Goal: Task Accomplishment & Management: Manage account settings

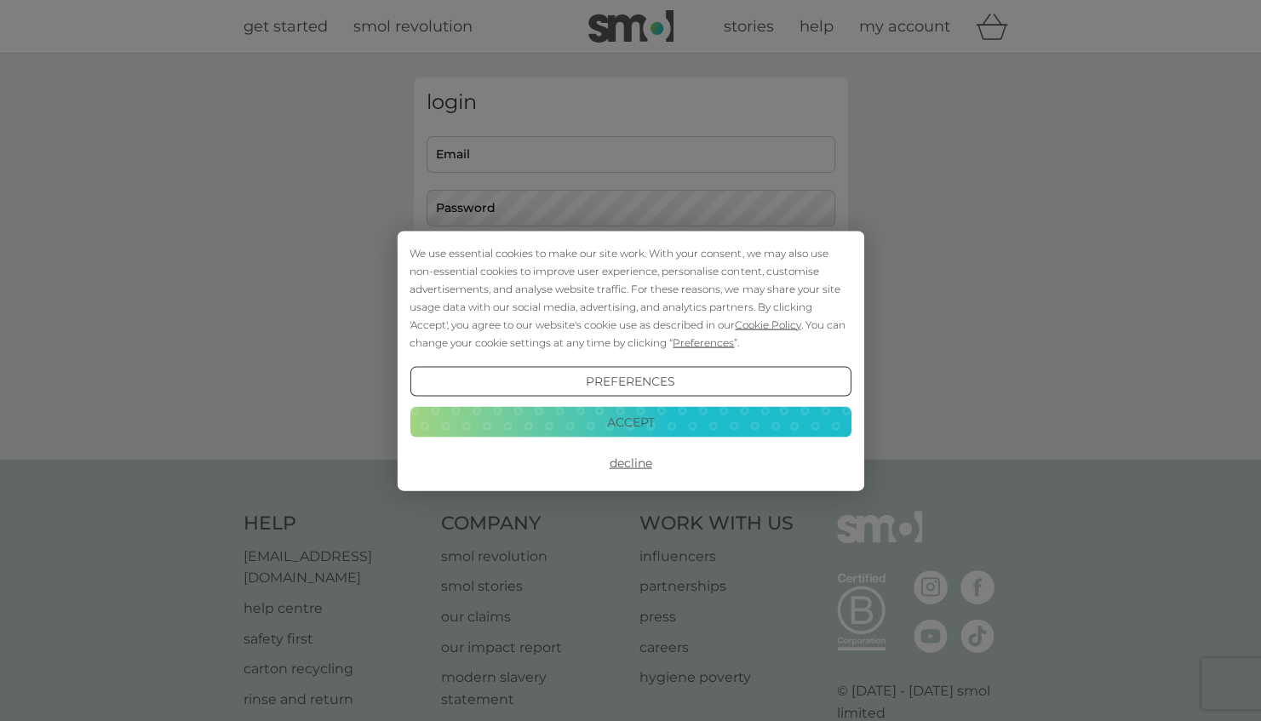
type input "[EMAIL_ADDRESS][DOMAIN_NAME]"
click at [642, 421] on button "Accept" at bounding box center [630, 422] width 441 height 31
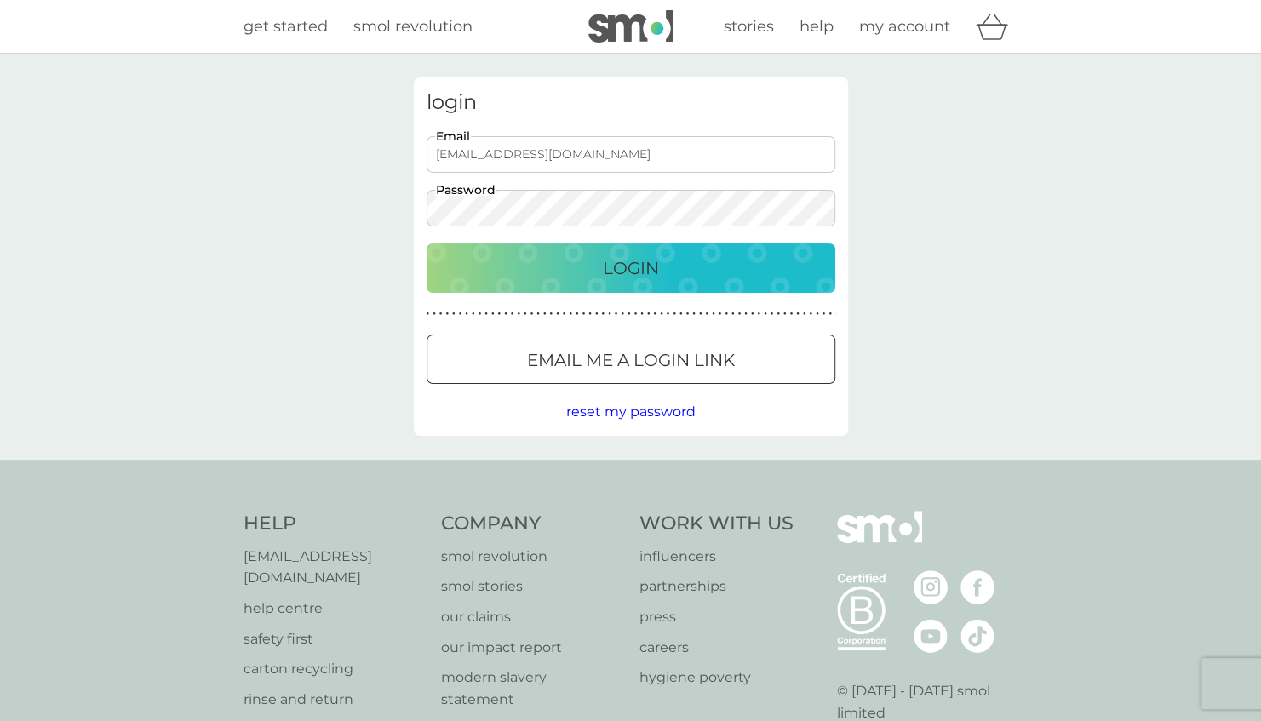
click at [688, 251] on button "Login" at bounding box center [631, 267] width 409 height 49
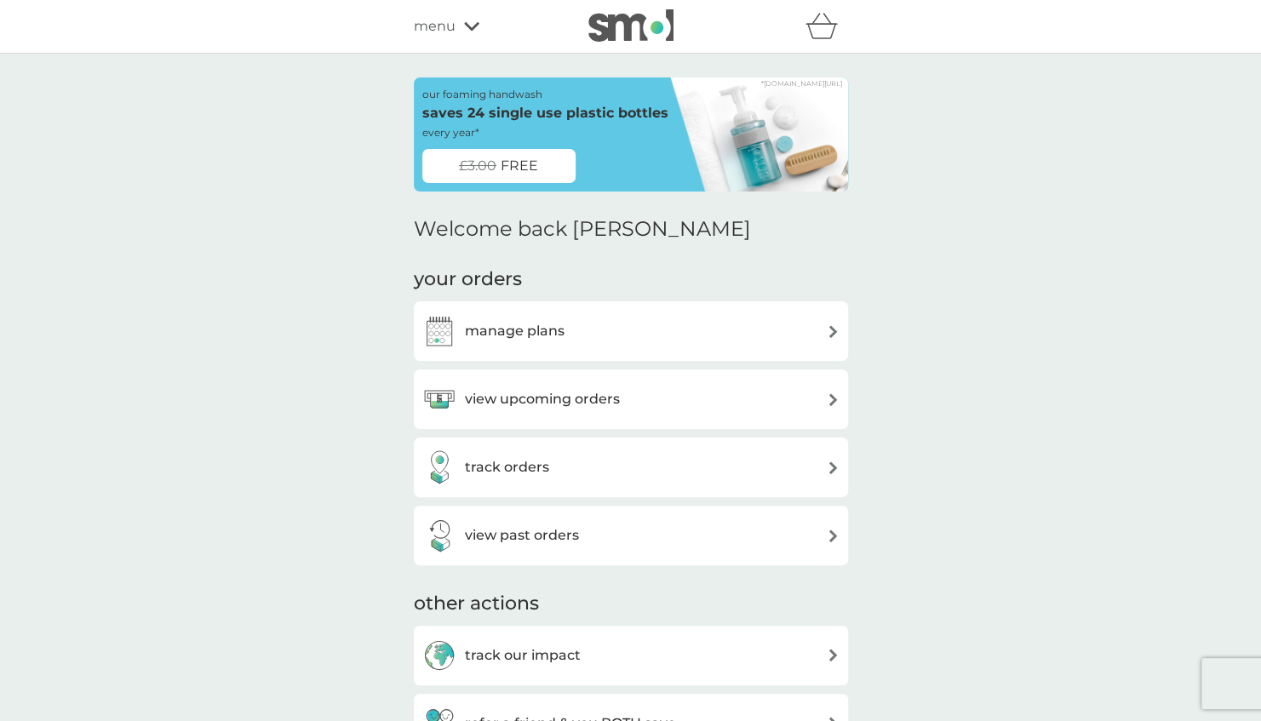
click at [618, 392] on h3 "view upcoming orders" at bounding box center [542, 399] width 155 height 22
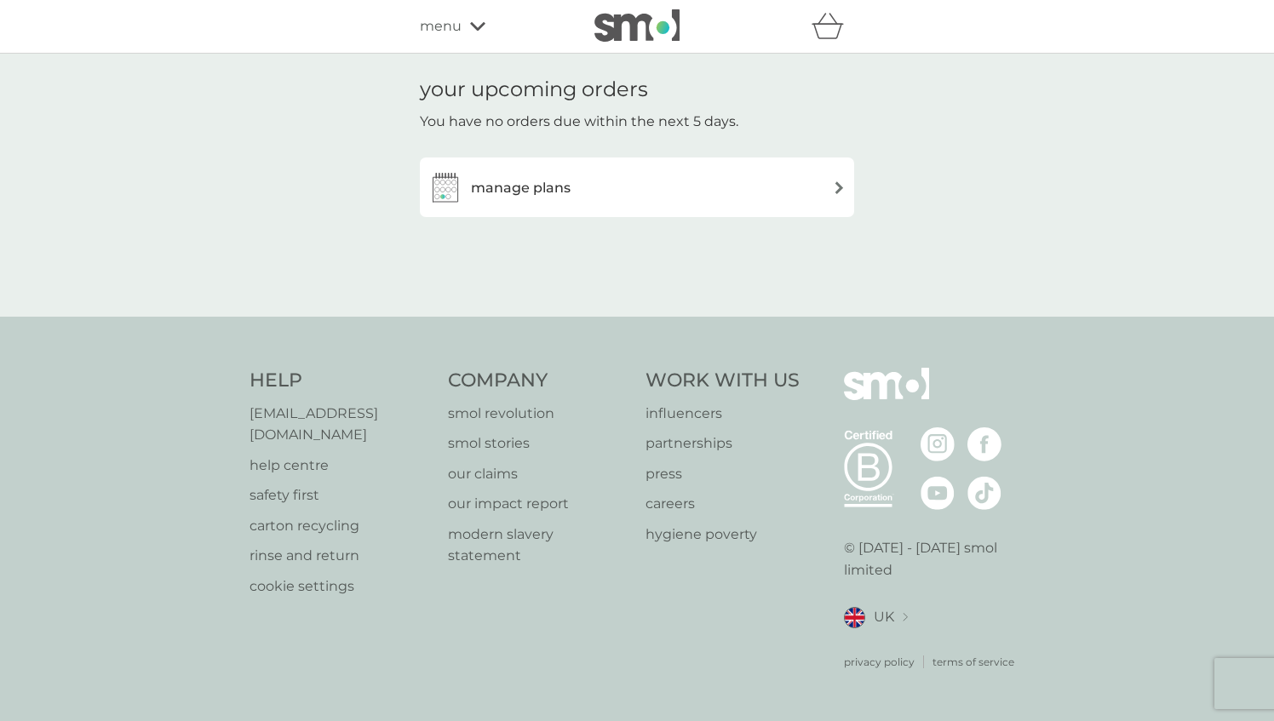
click at [512, 184] on h3 "manage plans" at bounding box center [521, 188] width 100 height 22
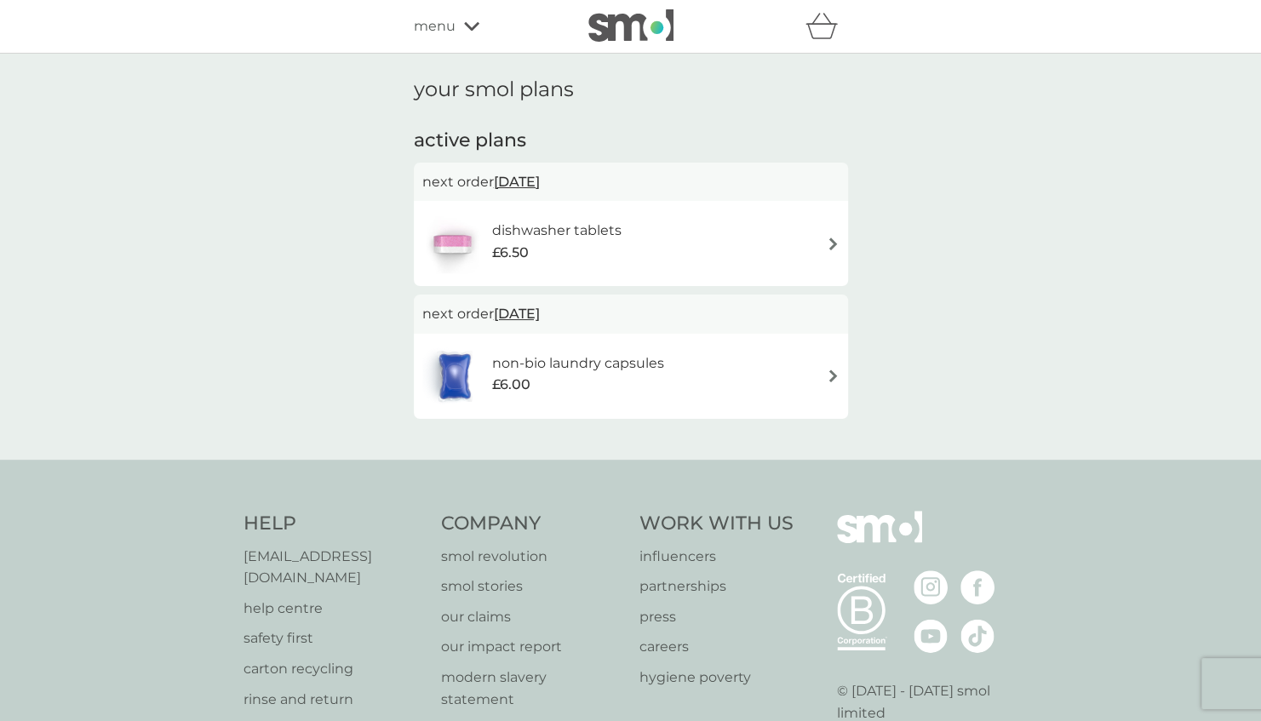
click at [832, 238] on img at bounding box center [833, 244] width 13 height 13
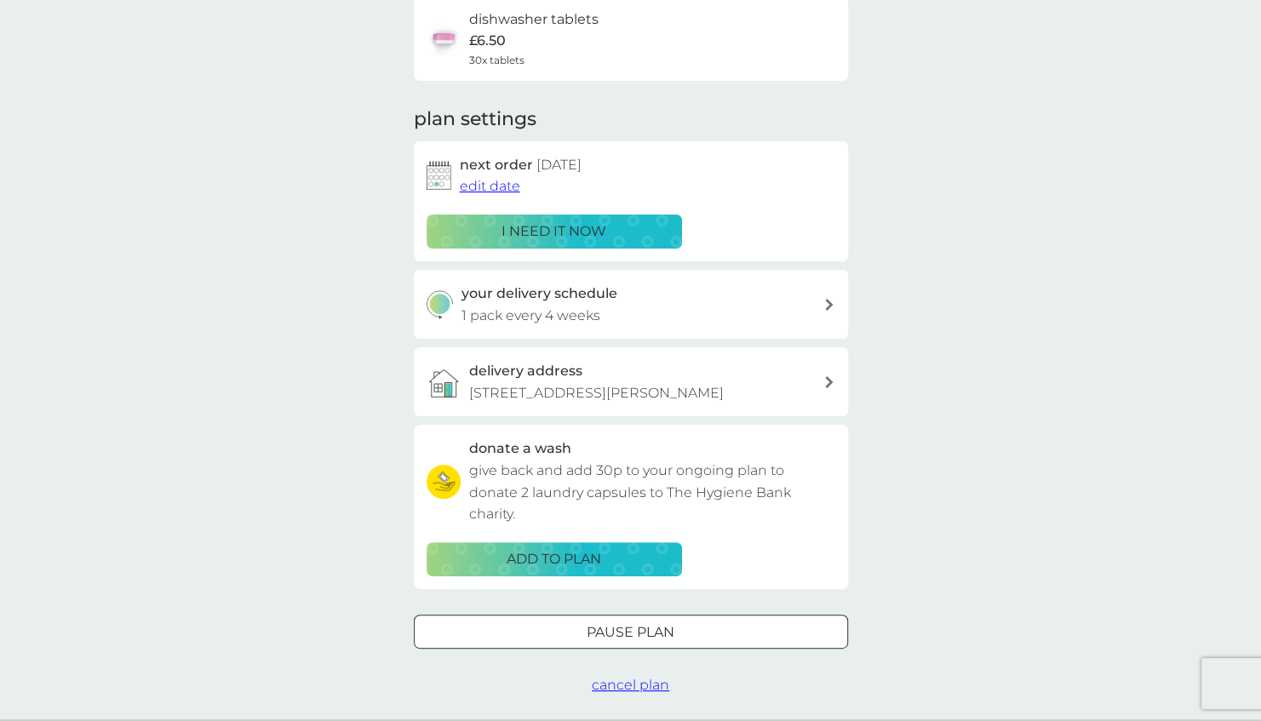
scroll to position [170, 0]
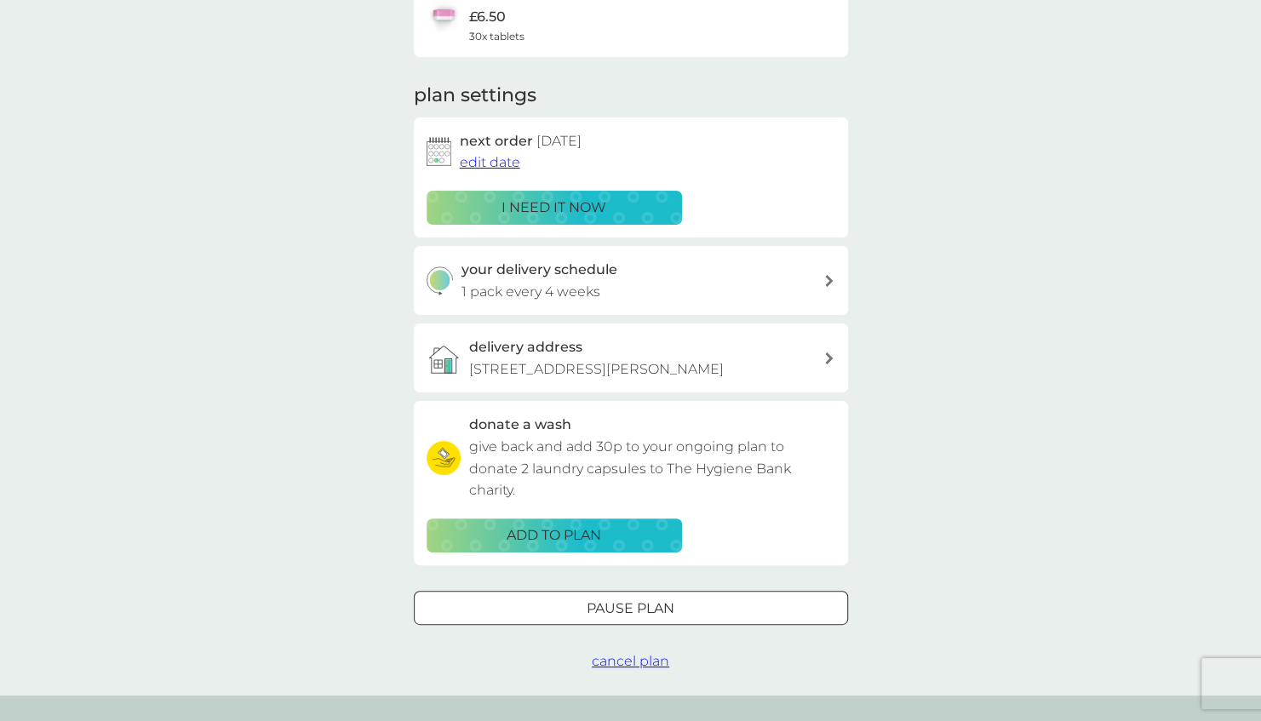
click at [707, 596] on button "Pause plan" at bounding box center [631, 608] width 434 height 34
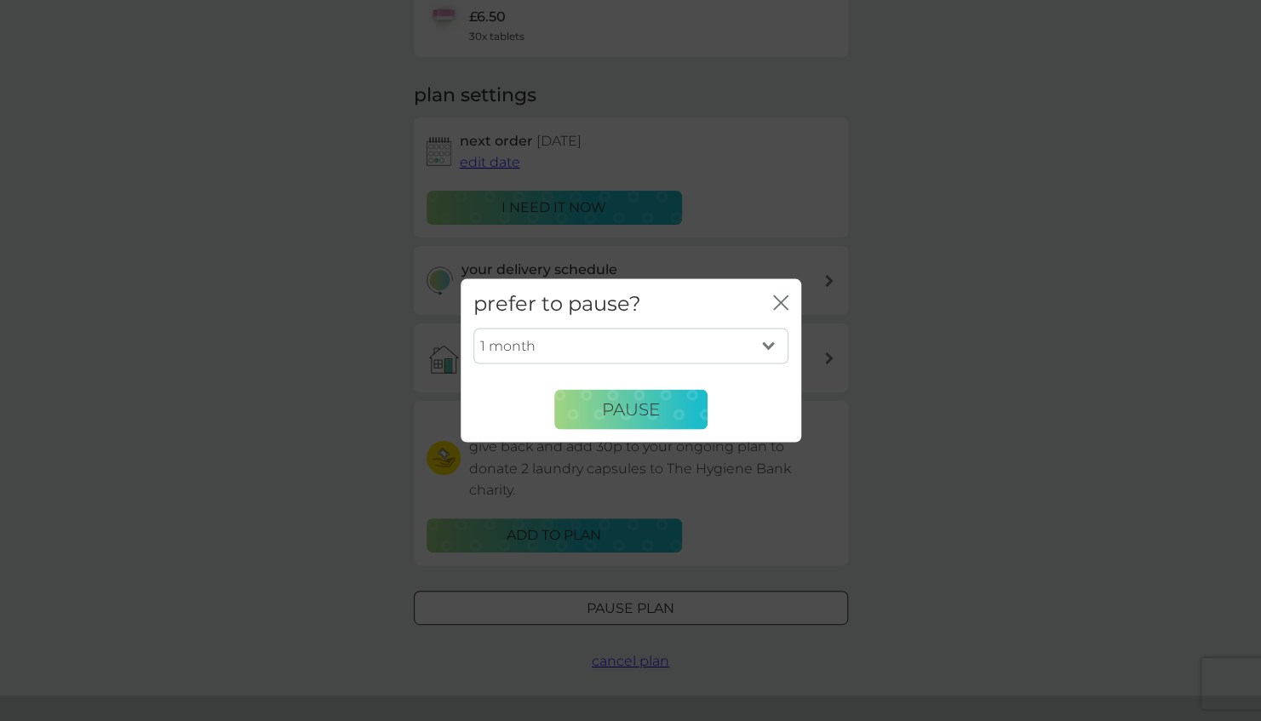
click at [652, 357] on select "1 month 2 months 3 months 4 months 5 months 6 months" at bounding box center [630, 347] width 315 height 36
click at [473, 329] on select "1 month 2 months 3 months 4 months 5 months 6 months" at bounding box center [630, 347] width 315 height 36
drag, startPoint x: 615, startPoint y: 412, endPoint x: 509, endPoint y: 381, distance: 109.9
click at [509, 381] on div "1 month 2 months 3 months 4 months 5 months 6 months Pause" at bounding box center [630, 379] width 315 height 101
click at [520, 347] on select "1 month 2 months 3 months 4 months 5 months 6 months" at bounding box center [630, 347] width 315 height 36
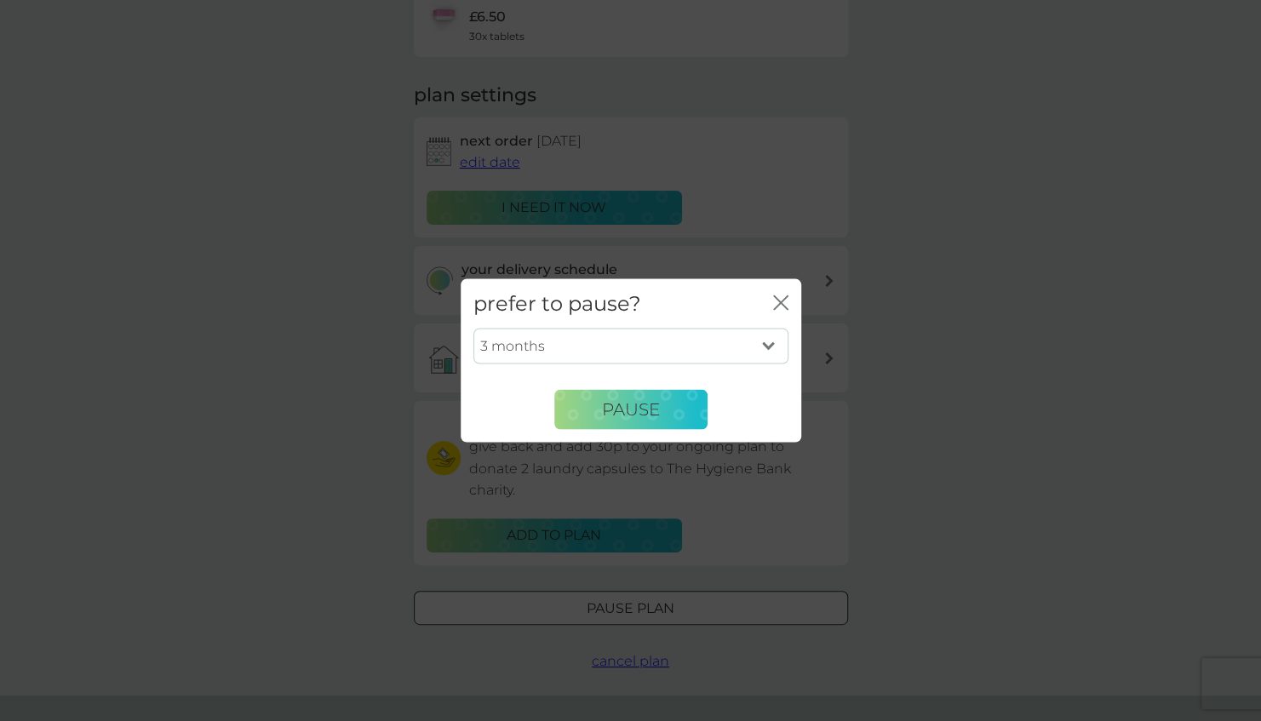
select select "6"
click at [473, 329] on select "1 month 2 months 3 months 4 months 5 months 6 months" at bounding box center [630, 347] width 315 height 36
click at [611, 413] on span "Pause" at bounding box center [631, 409] width 58 height 20
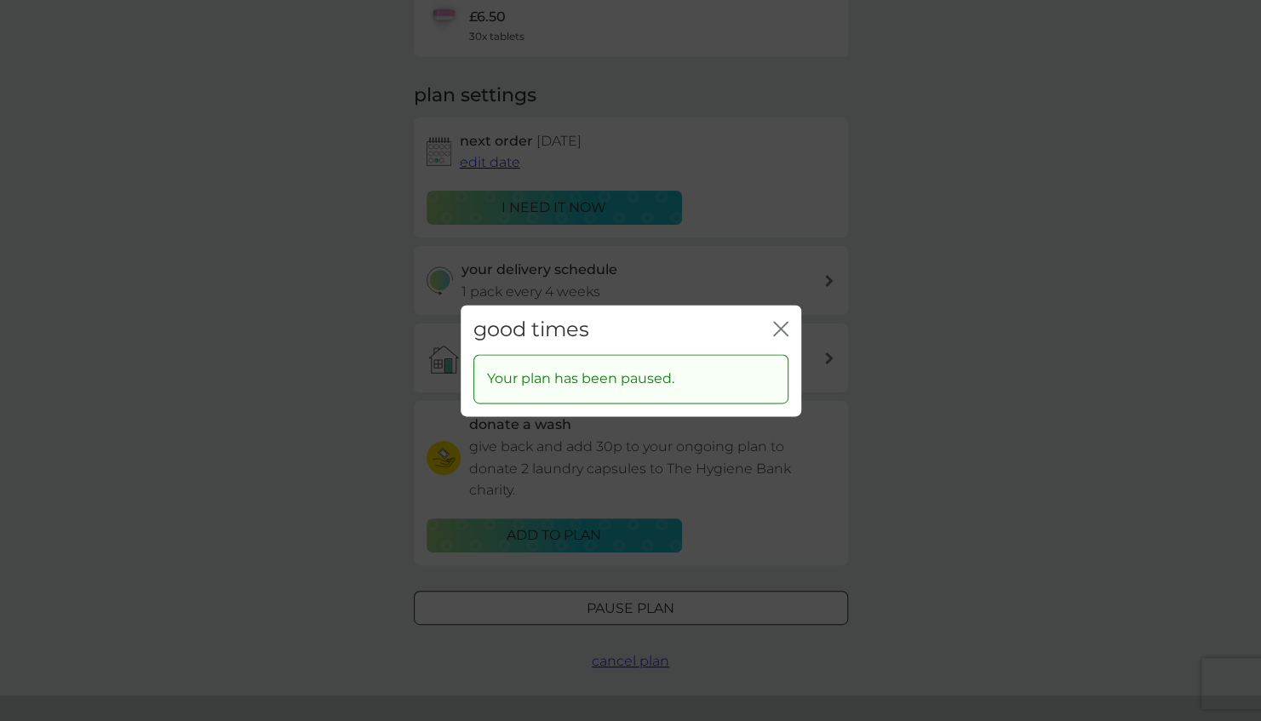
click at [785, 329] on icon "close" at bounding box center [780, 328] width 15 height 15
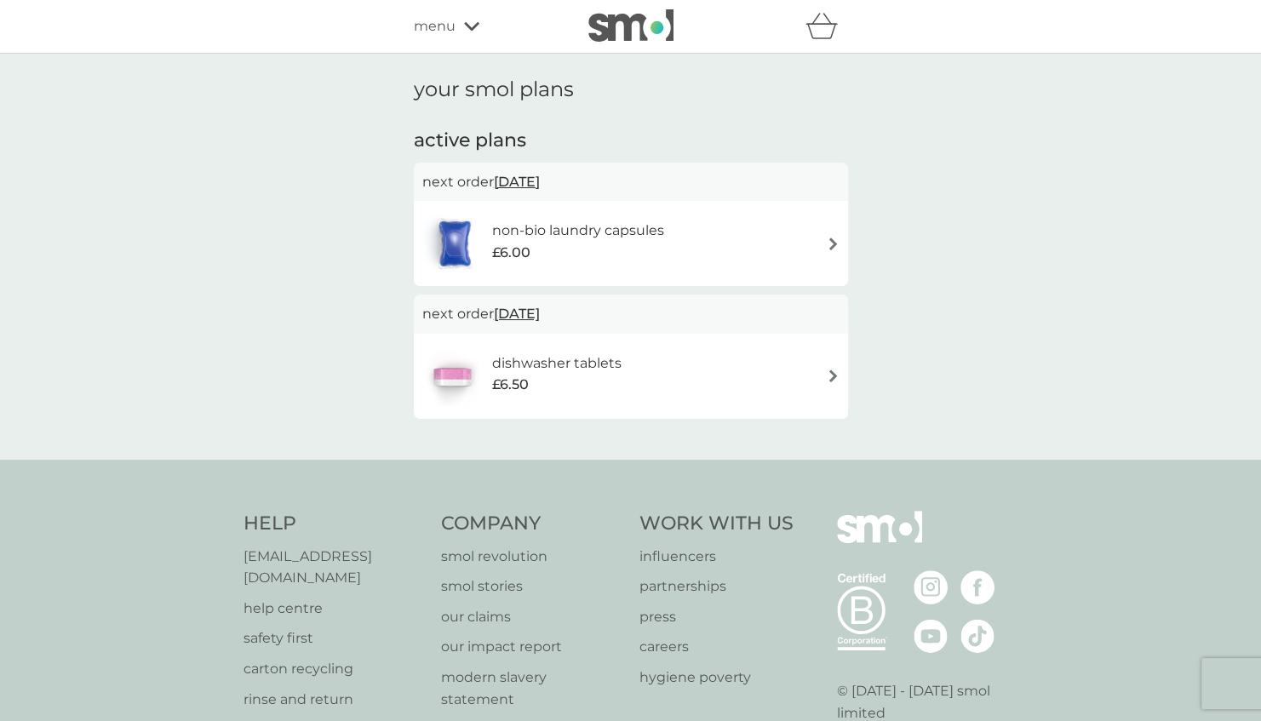
click at [815, 245] on div "non-bio laundry capsules £6.00" at bounding box center [630, 244] width 417 height 60
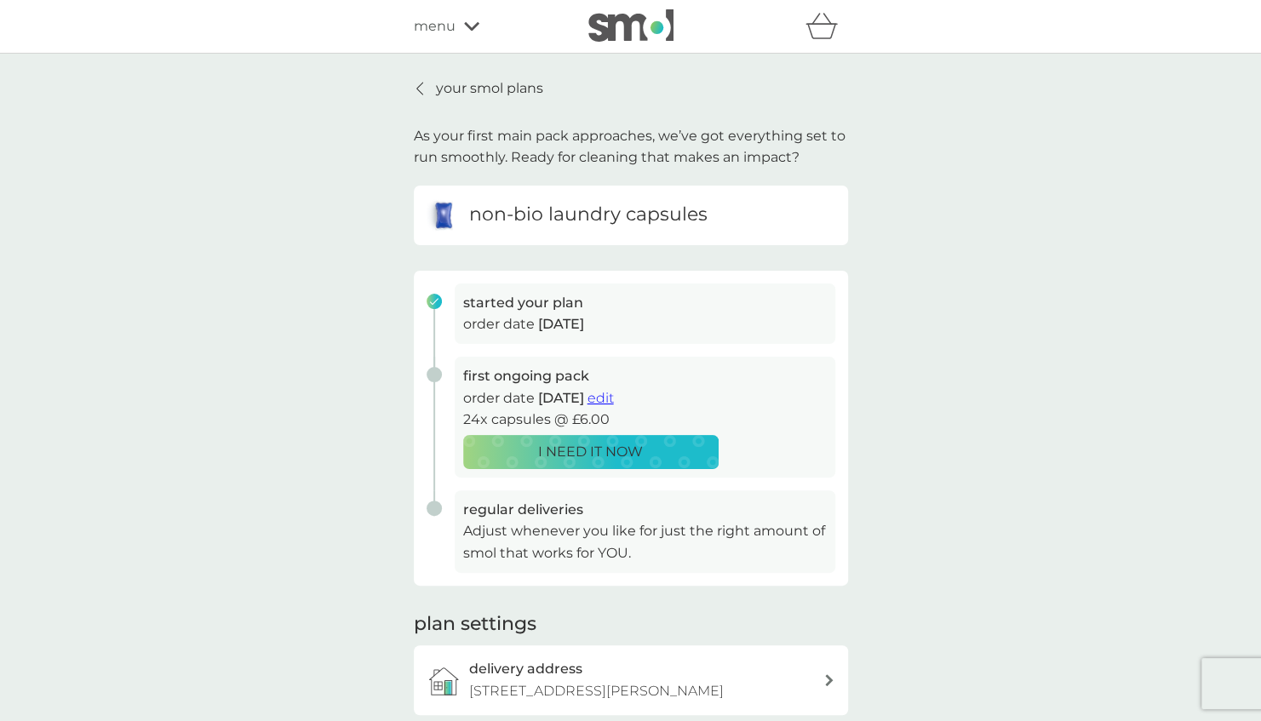
click at [614, 394] on span "edit" at bounding box center [600, 398] width 26 height 16
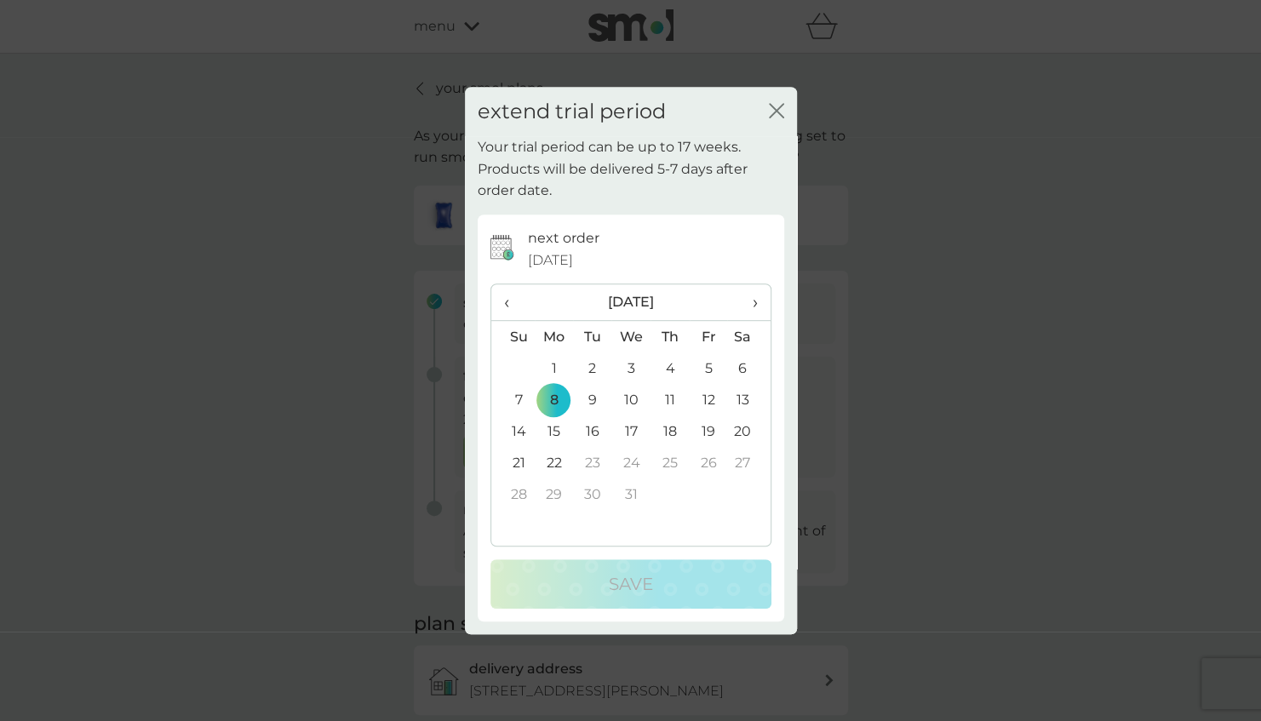
click at [776, 110] on icon "close" at bounding box center [779, 111] width 7 height 14
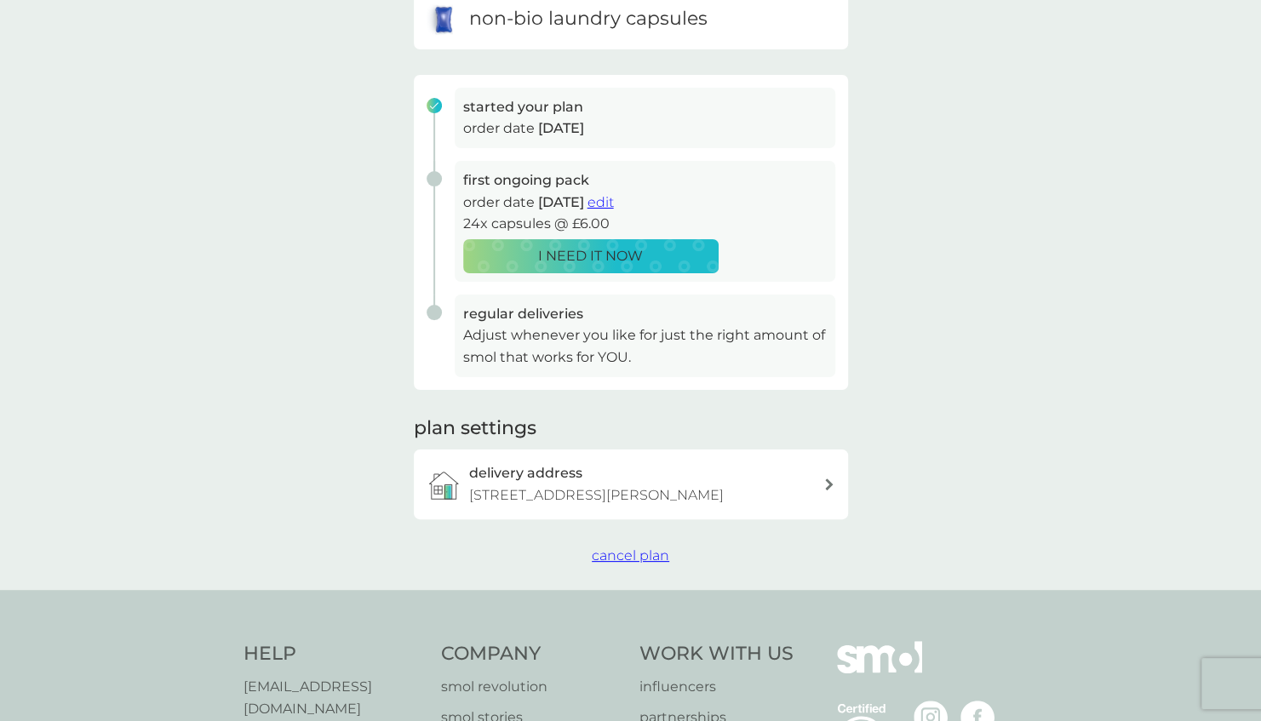
scroll to position [170, 0]
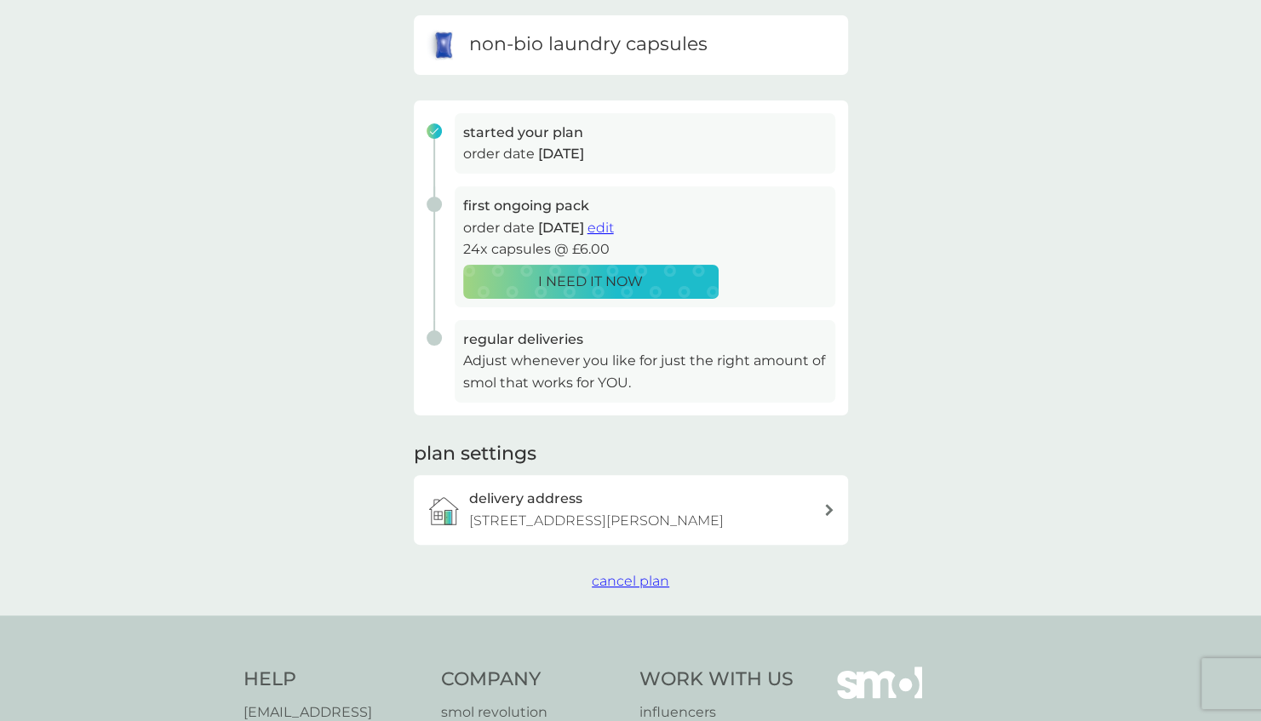
click at [614, 228] on span "edit" at bounding box center [600, 228] width 26 height 16
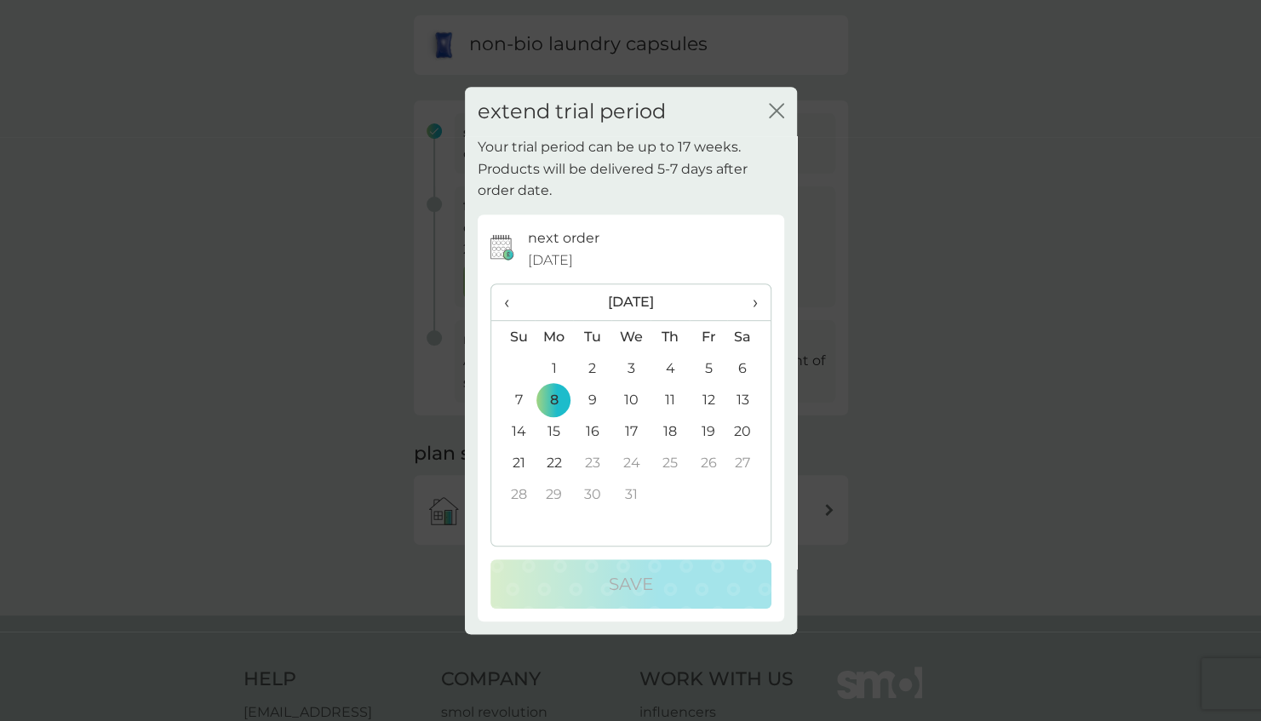
click at [553, 467] on td "22" at bounding box center [554, 463] width 39 height 32
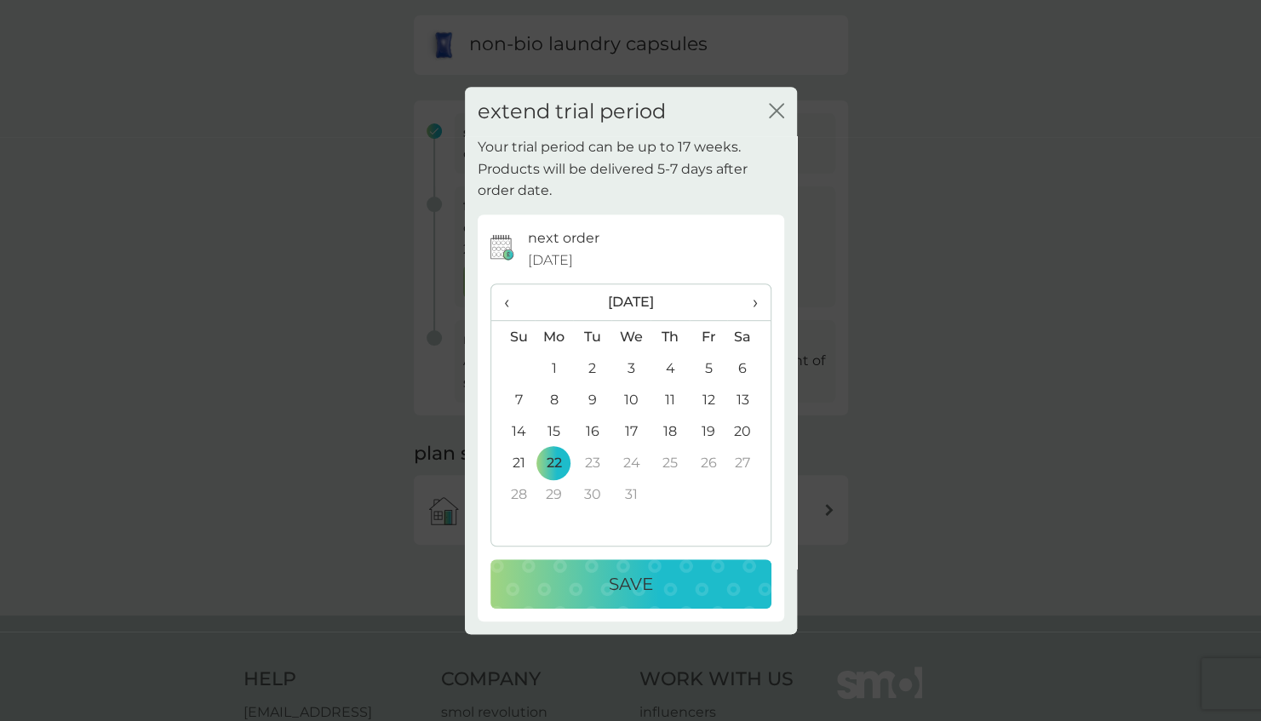
click at [606, 579] on div "Save" at bounding box center [630, 583] width 247 height 27
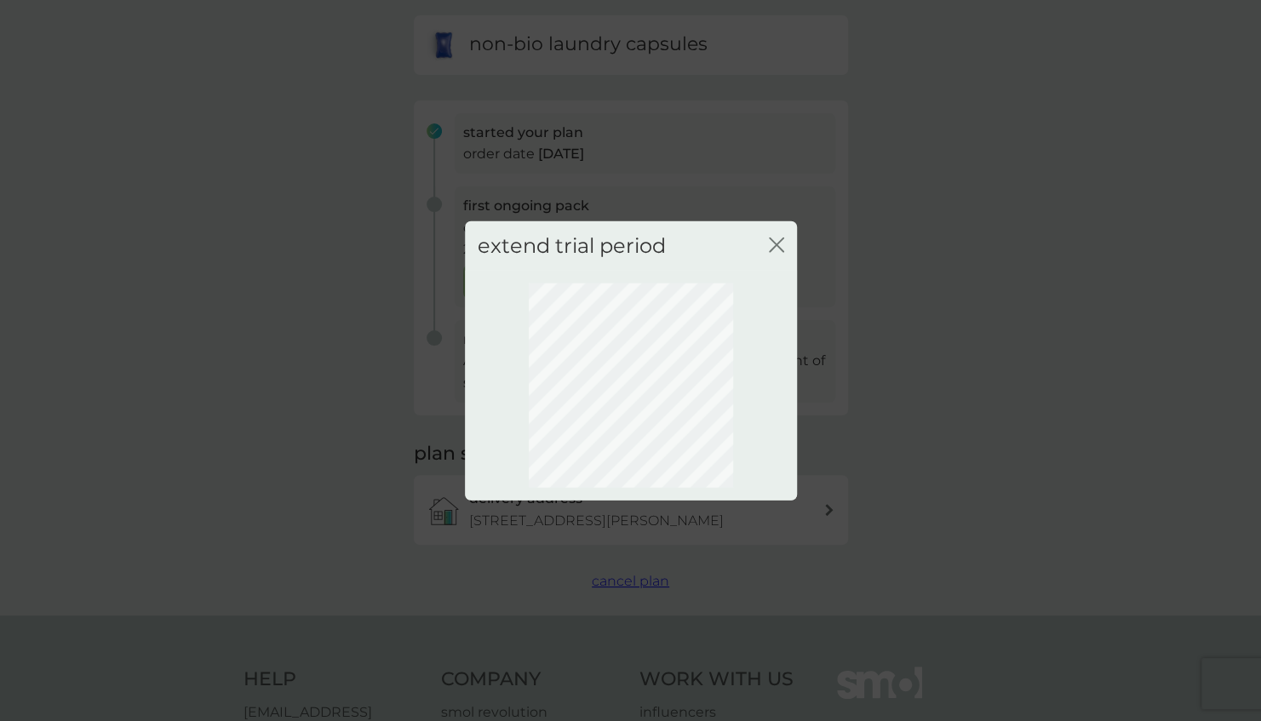
scroll to position [0, 0]
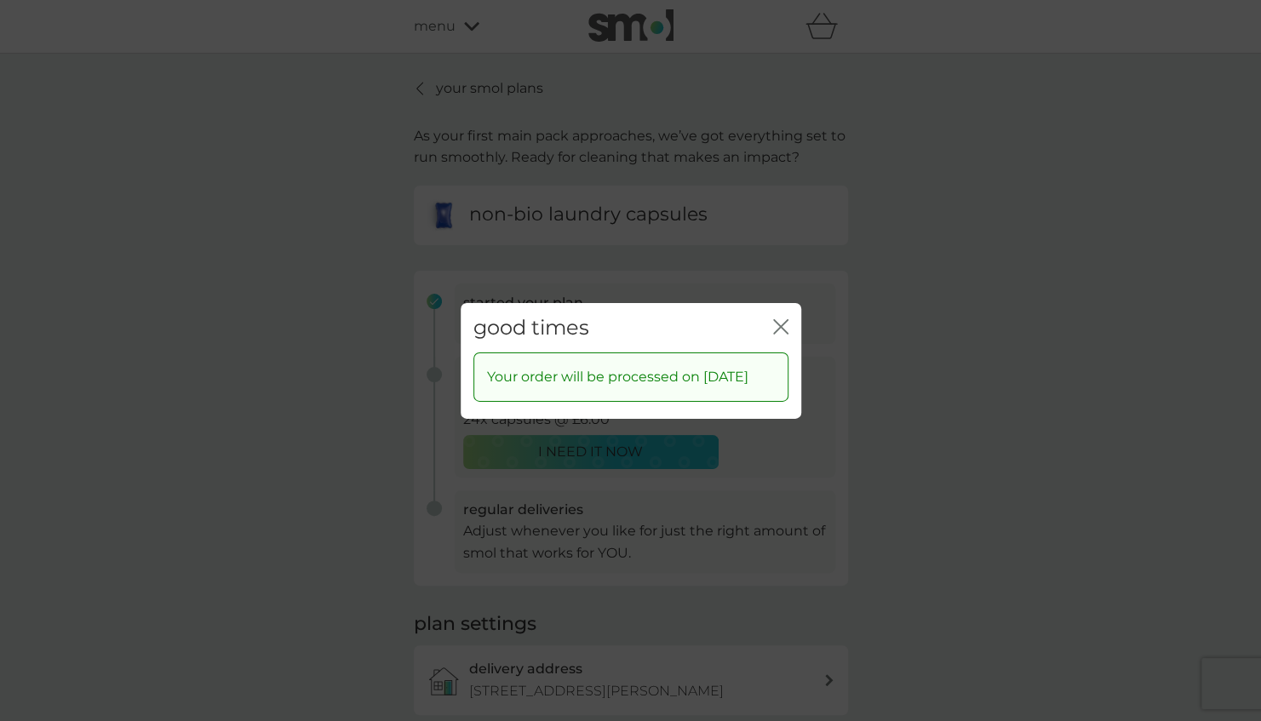
click at [783, 318] on icon "close" at bounding box center [780, 325] width 15 height 15
